Goal: Task Accomplishment & Management: Use online tool/utility

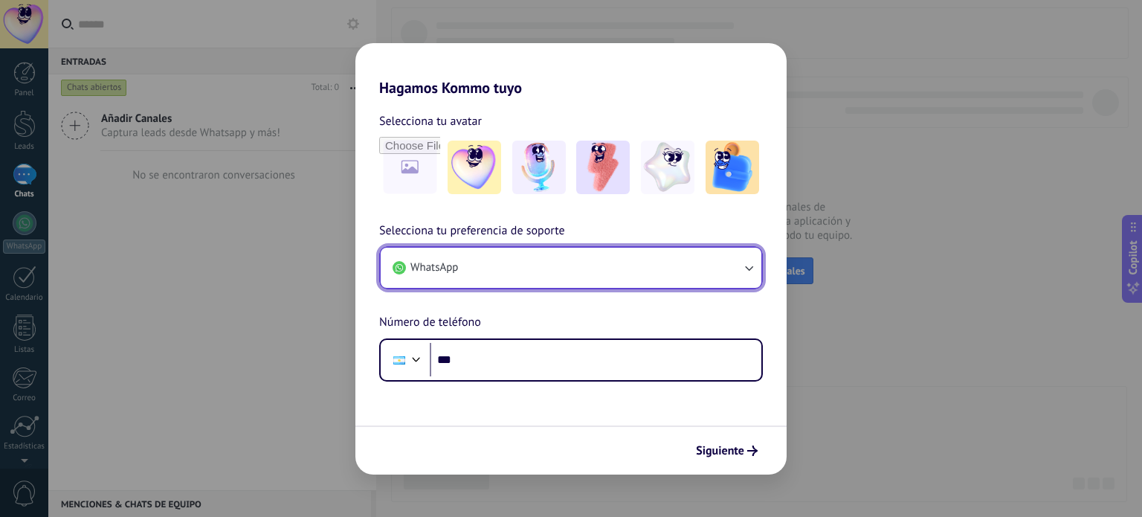
click at [543, 263] on button "WhatsApp" at bounding box center [571, 268] width 381 height 40
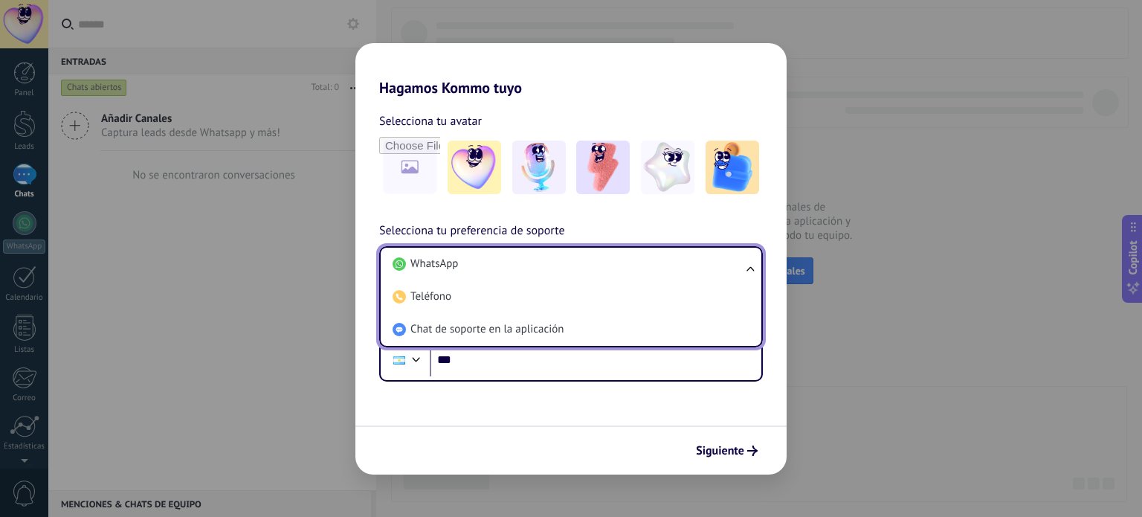
click at [543, 263] on li "WhatsApp" at bounding box center [568, 264] width 363 height 33
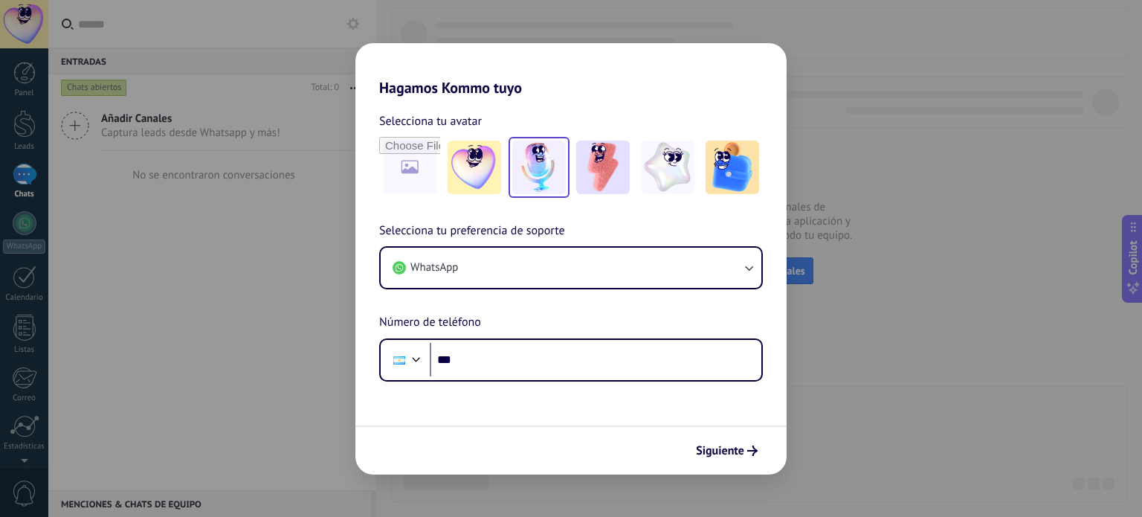
click at [532, 168] on img at bounding box center [539, 168] width 54 height 54
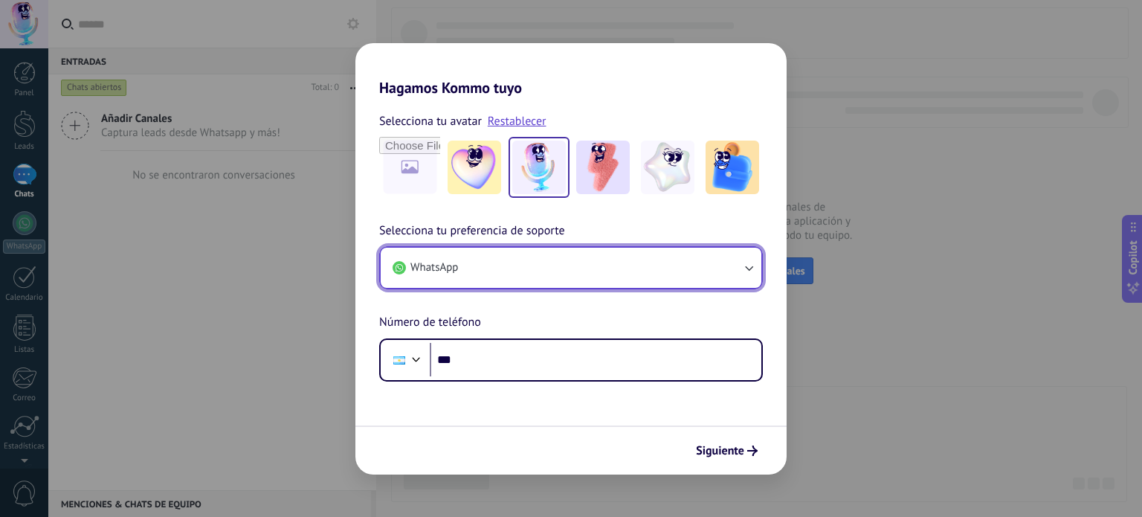
click at [537, 280] on button "WhatsApp" at bounding box center [571, 268] width 381 height 40
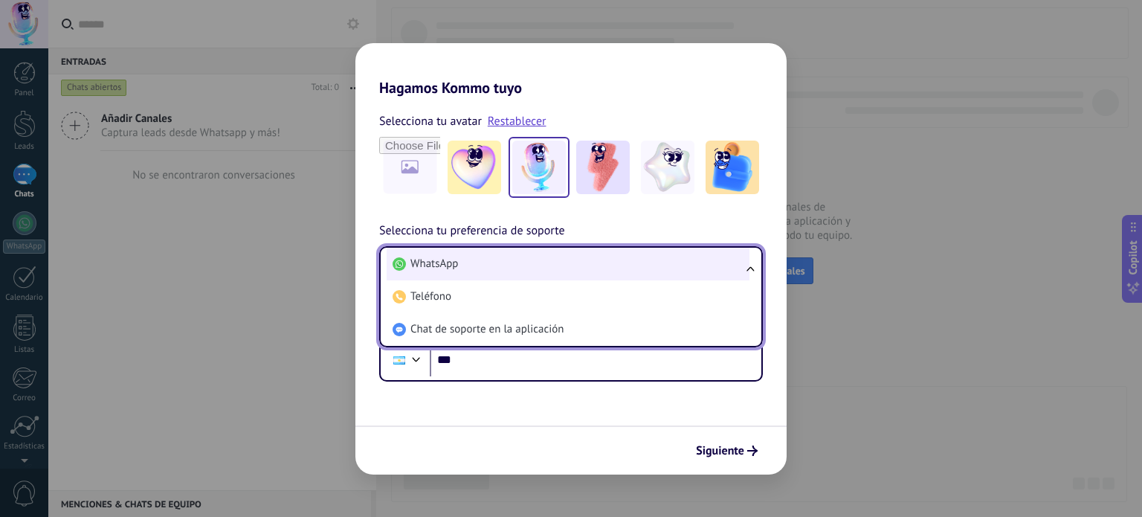
click at [546, 263] on li "WhatsApp" at bounding box center [568, 264] width 363 height 33
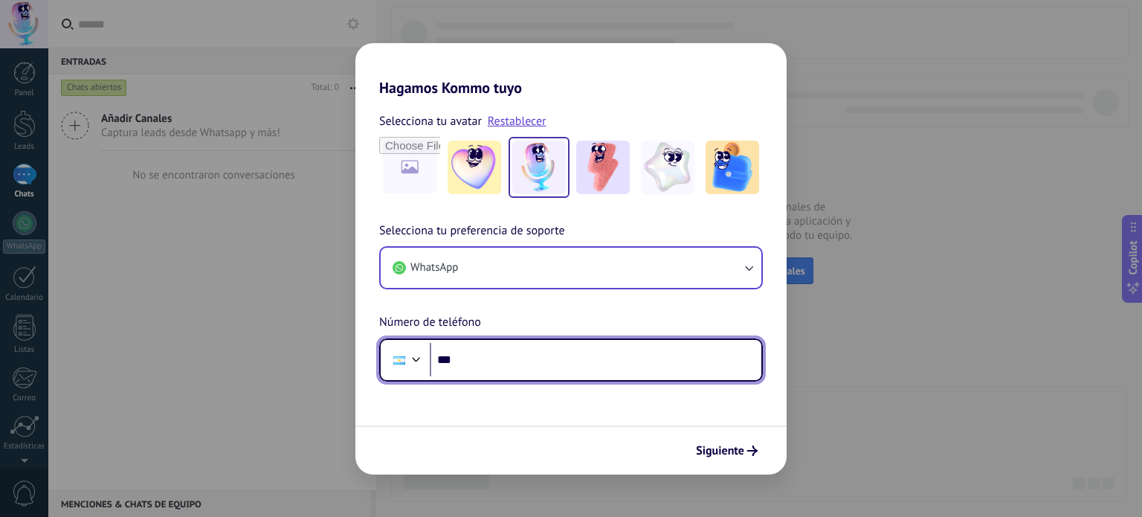
click at [503, 347] on input "***" at bounding box center [596, 360] width 332 height 34
type input "**********"
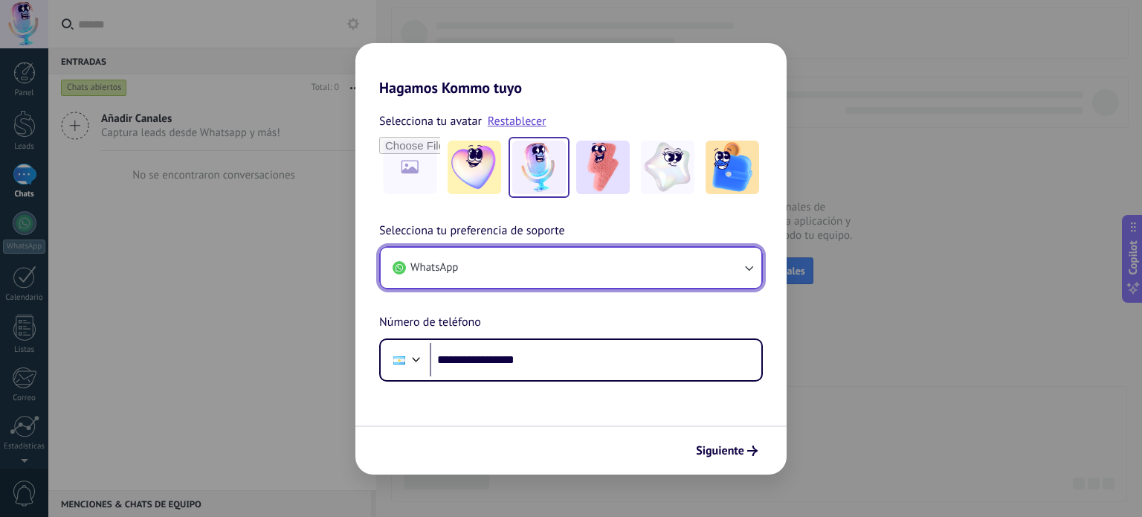
click at [619, 267] on button "WhatsApp" at bounding box center [571, 268] width 381 height 40
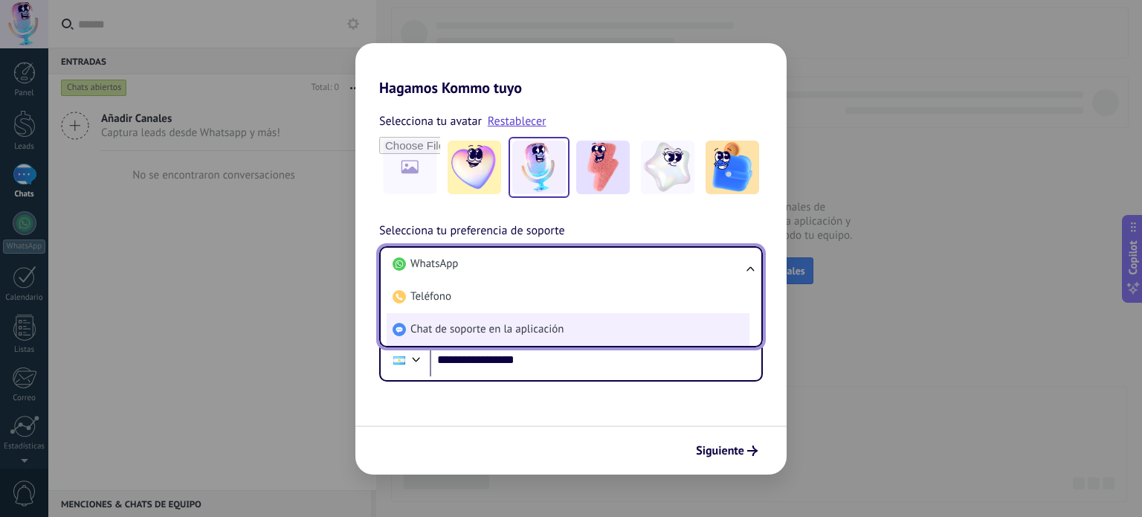
click at [563, 323] on span "Chat de soporte en la aplicación" at bounding box center [486, 329] width 153 height 15
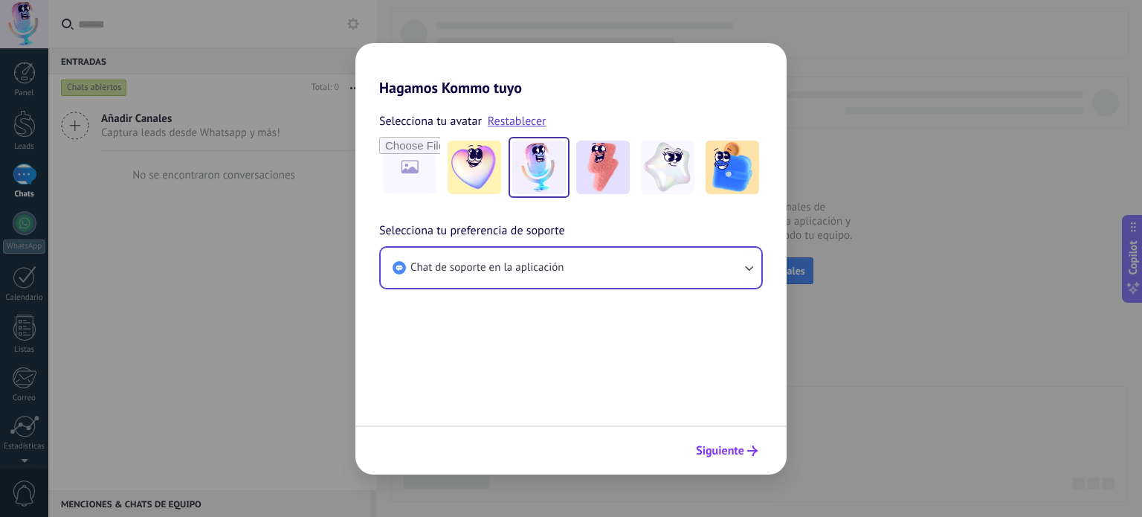
click at [725, 445] on span "Siguiente" at bounding box center [720, 450] width 48 height 10
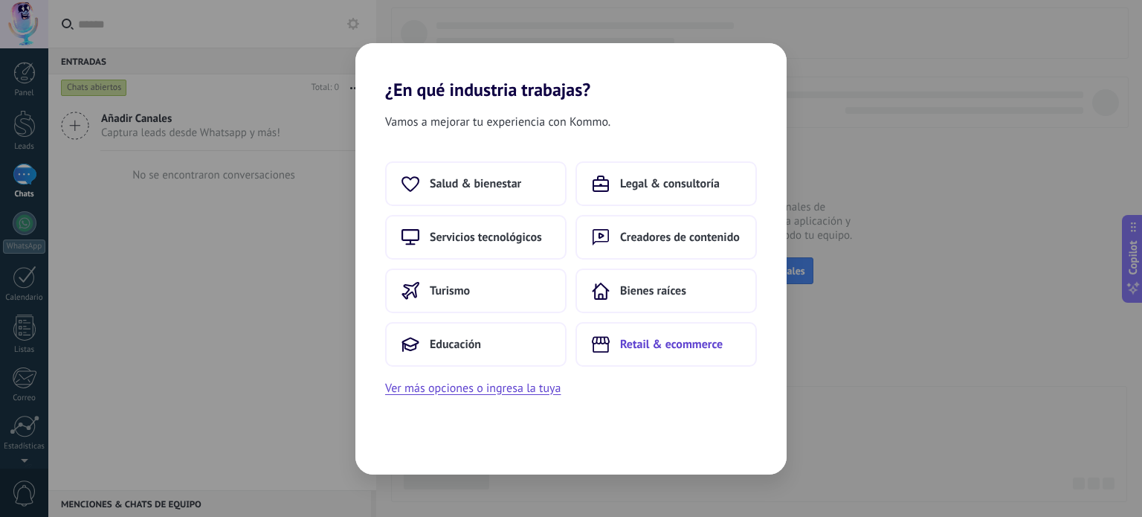
click at [666, 347] on span "Retail & ecommerce" at bounding box center [671, 344] width 103 height 15
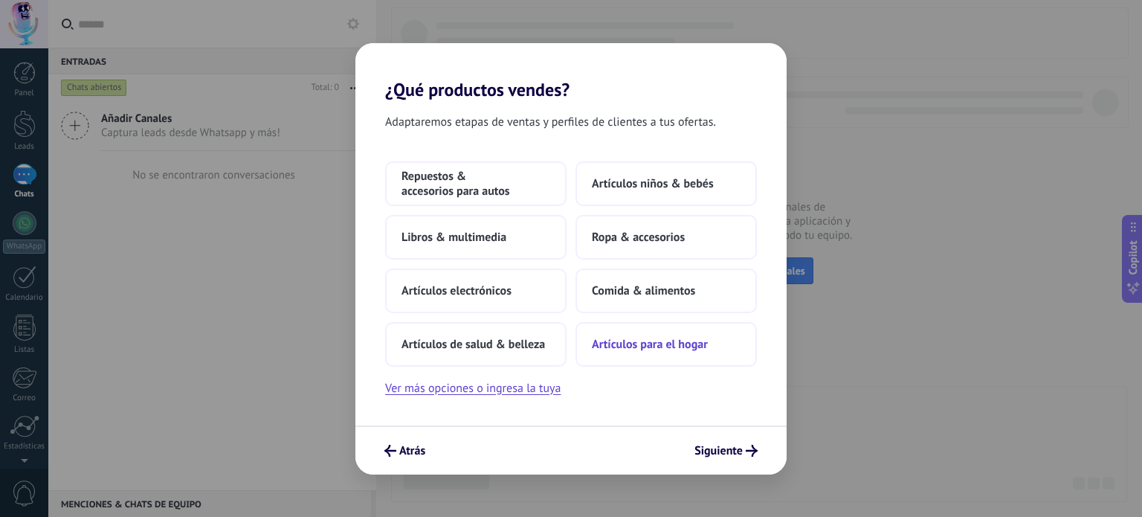
click at [659, 342] on span "Artículos para el hogar" at bounding box center [650, 344] width 116 height 15
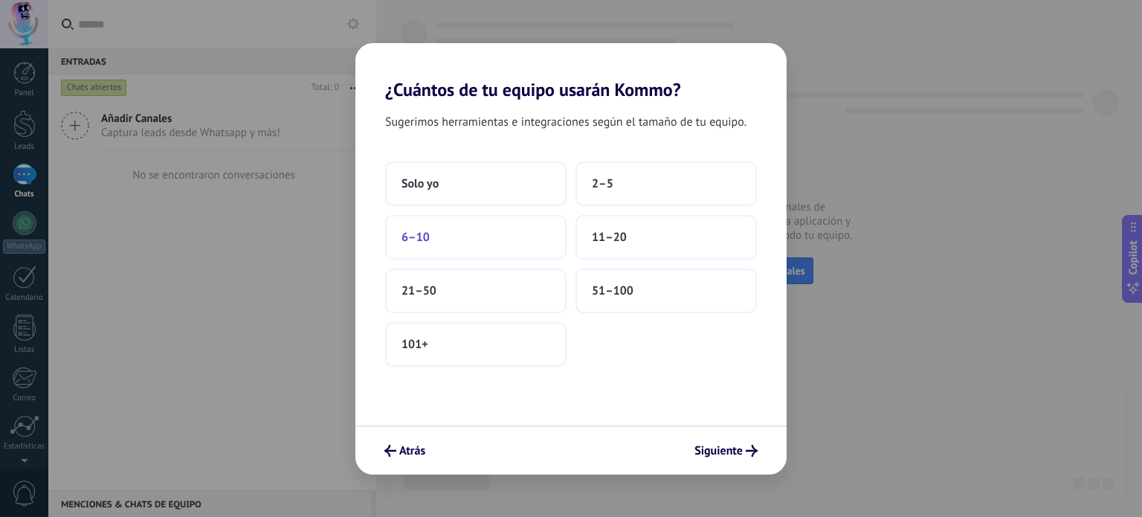
click at [433, 233] on button "6–10" at bounding box center [475, 237] width 181 height 45
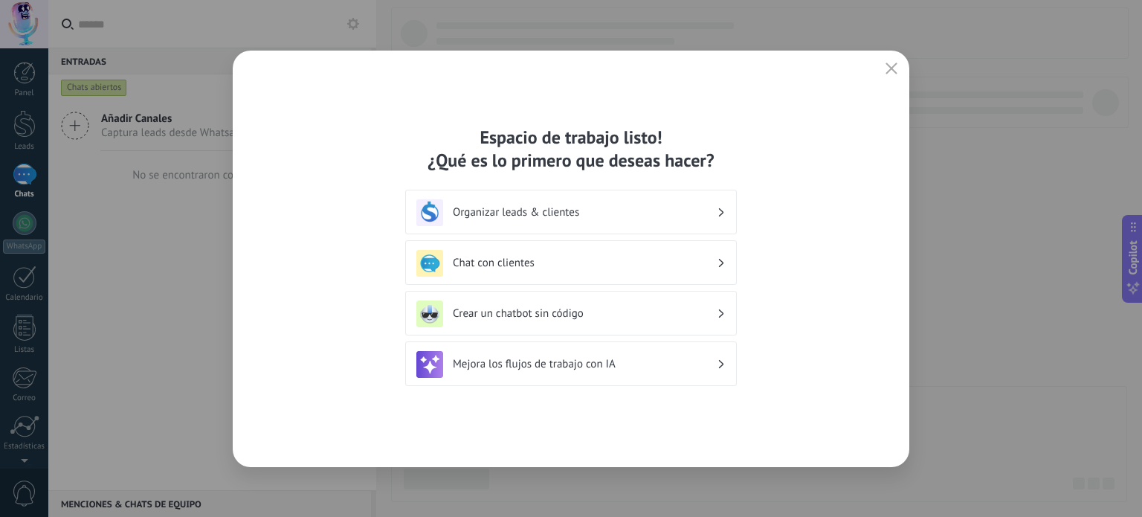
click at [566, 309] on h3 "Crear un chatbot sin código" at bounding box center [585, 313] width 264 height 14
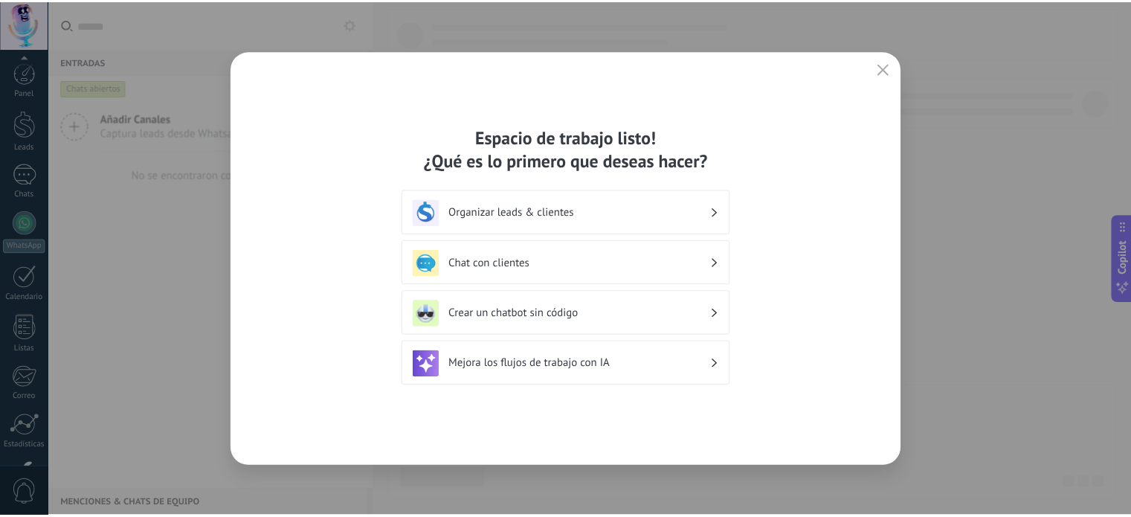
scroll to position [101, 0]
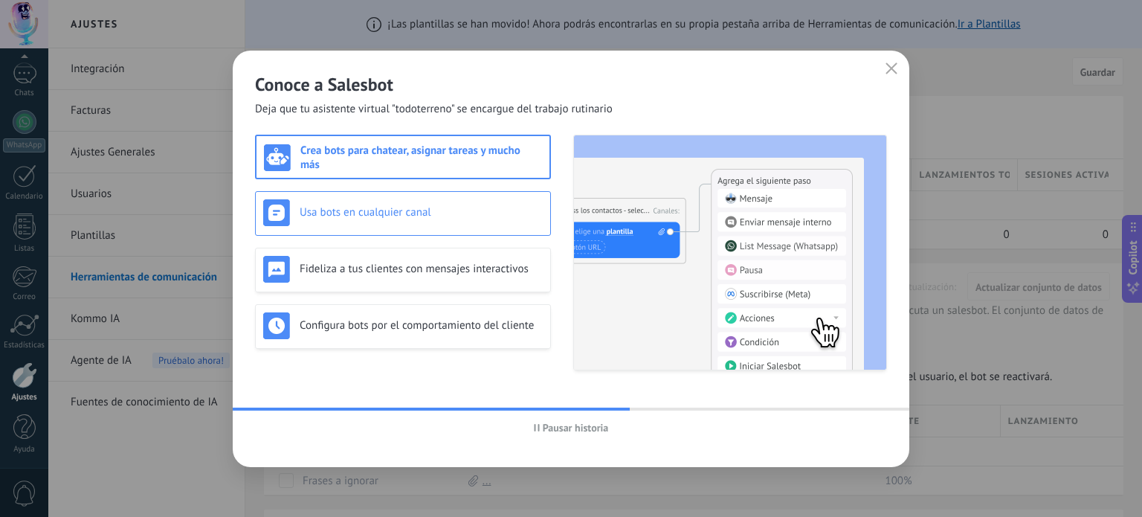
click at [471, 214] on h3 "Usa bots en cualquier canal" at bounding box center [421, 212] width 243 height 14
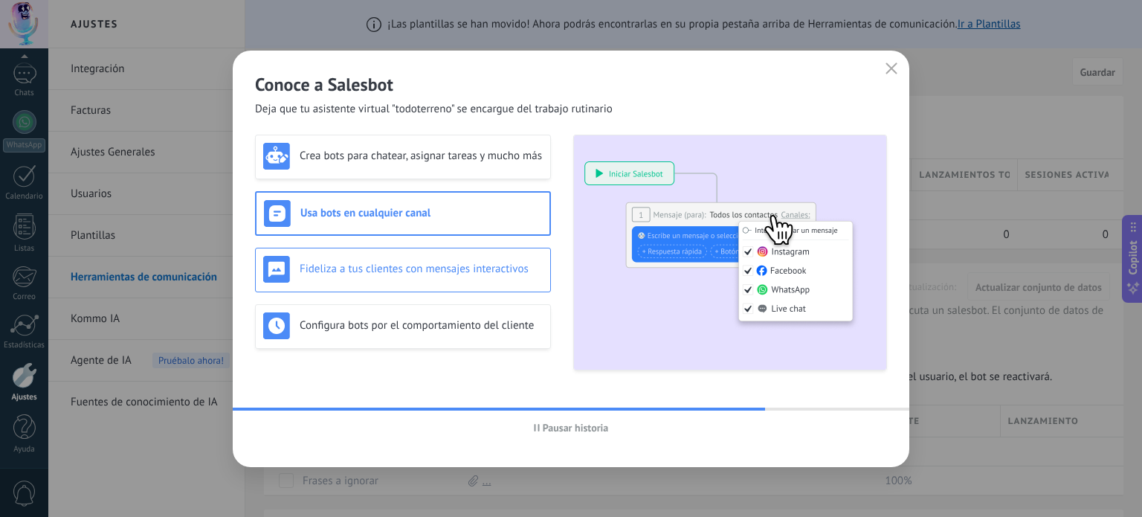
click at [468, 257] on div "Fideliza a tus clientes con mensajes interactivos" at bounding box center [403, 269] width 280 height 27
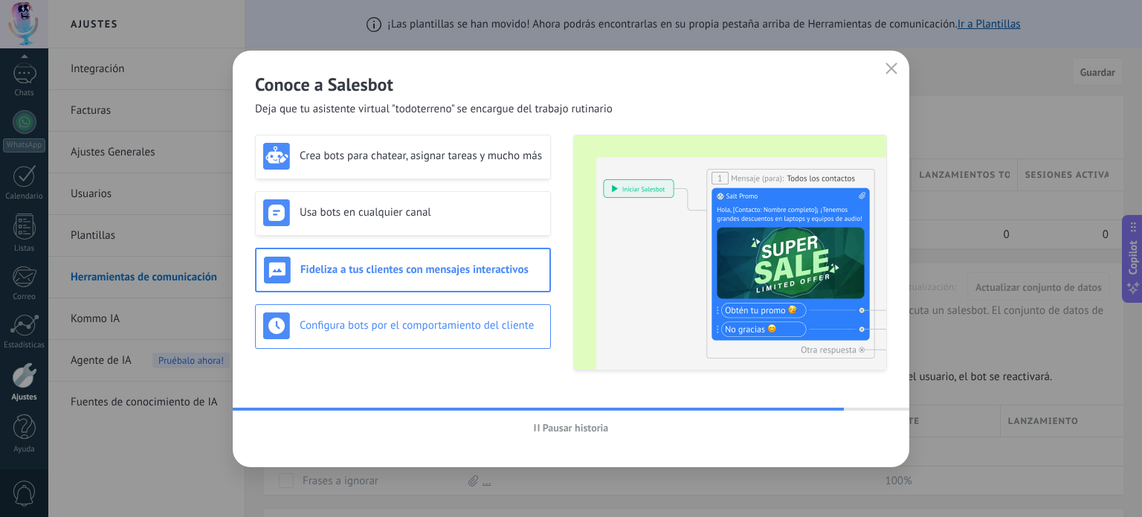
click at [481, 316] on div "Configura bots por el comportamiento del cliente" at bounding box center [403, 325] width 280 height 27
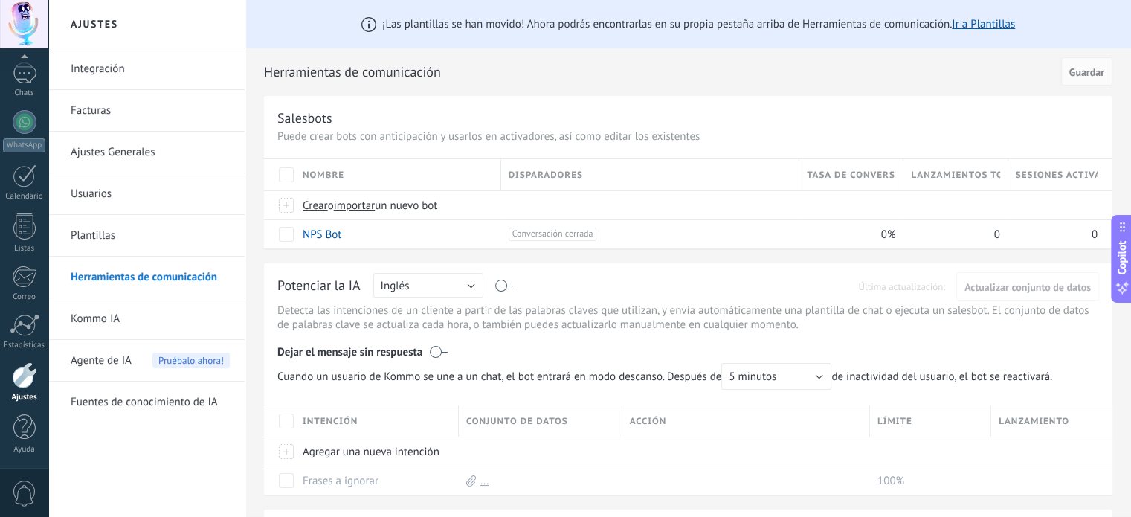
click at [500, 277] on div "Potenciar la IA Rusa Inglés Español Portugués Indonesio Turco Inglés Última act…" at bounding box center [688, 286] width 822 height 19
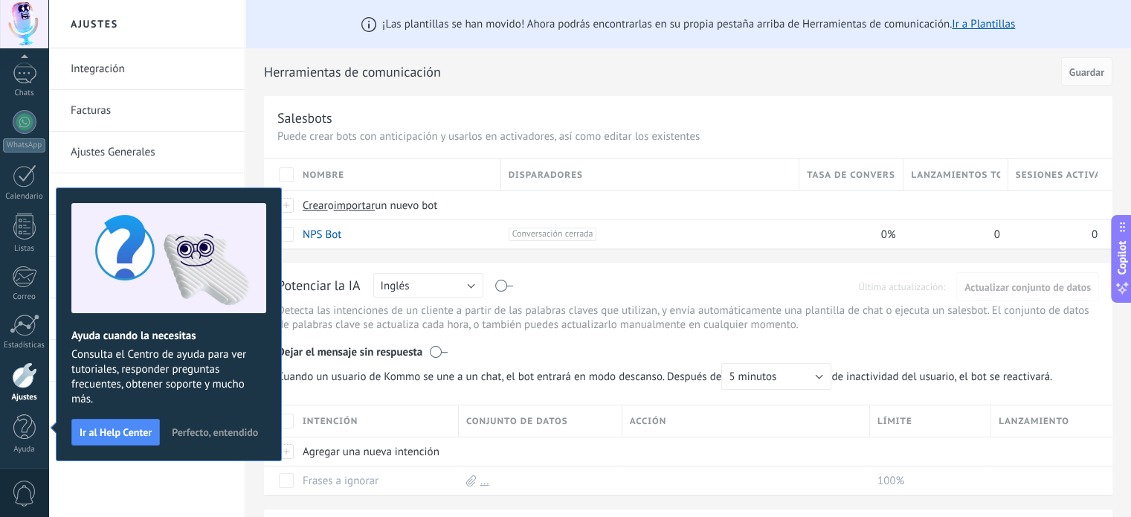
click at [213, 433] on span "Perfecto, entendido" at bounding box center [215, 432] width 86 height 10
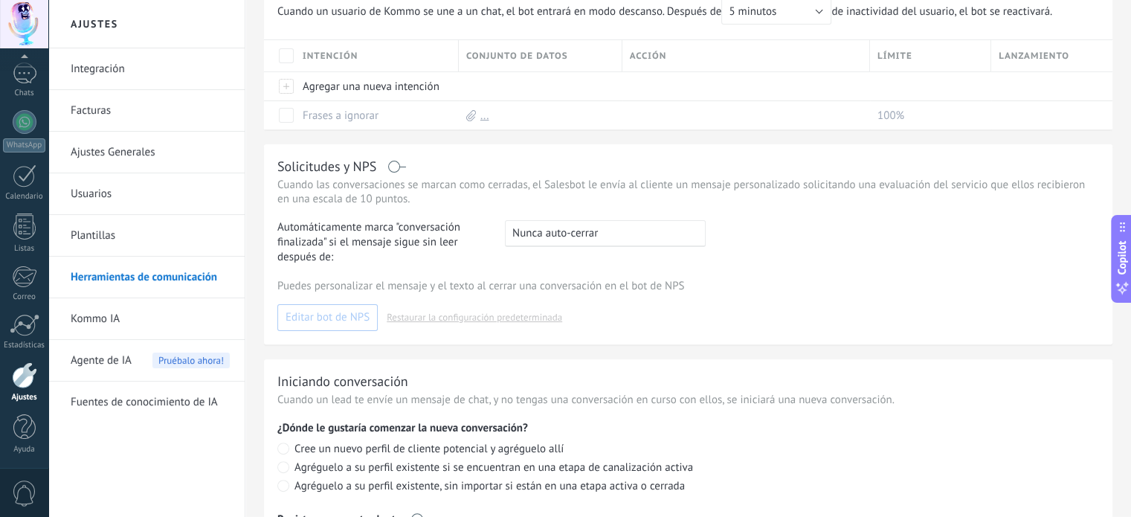
scroll to position [358, 0]
